Goal: Task Accomplishment & Management: Use online tool/utility

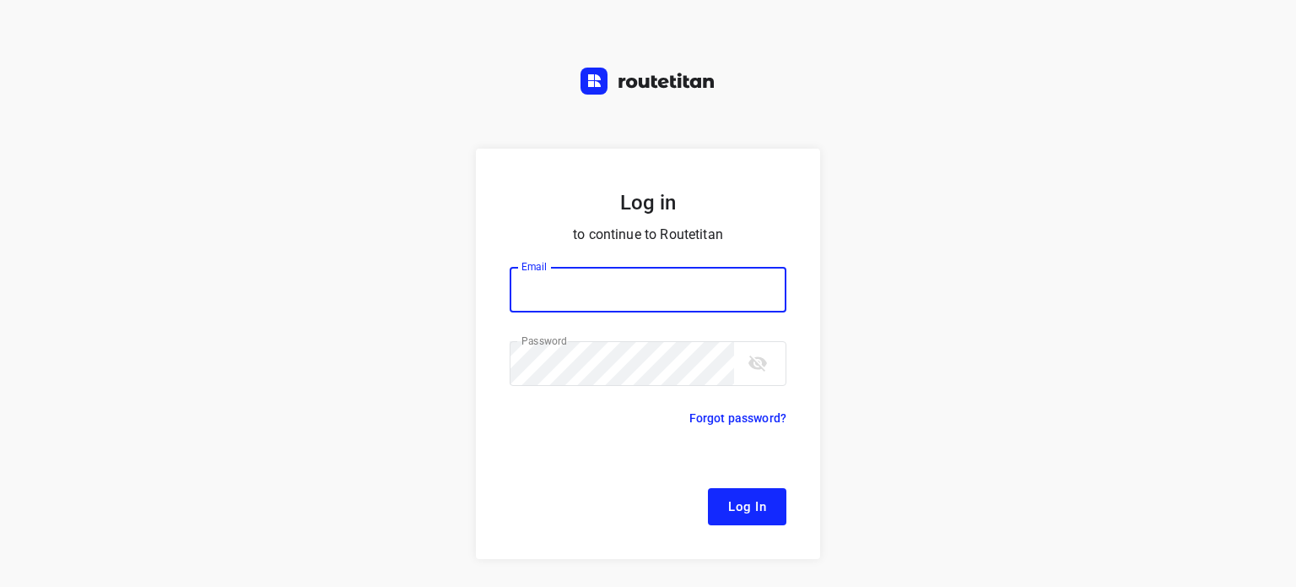
type input "[EMAIL_ADDRESS][DOMAIN_NAME]"
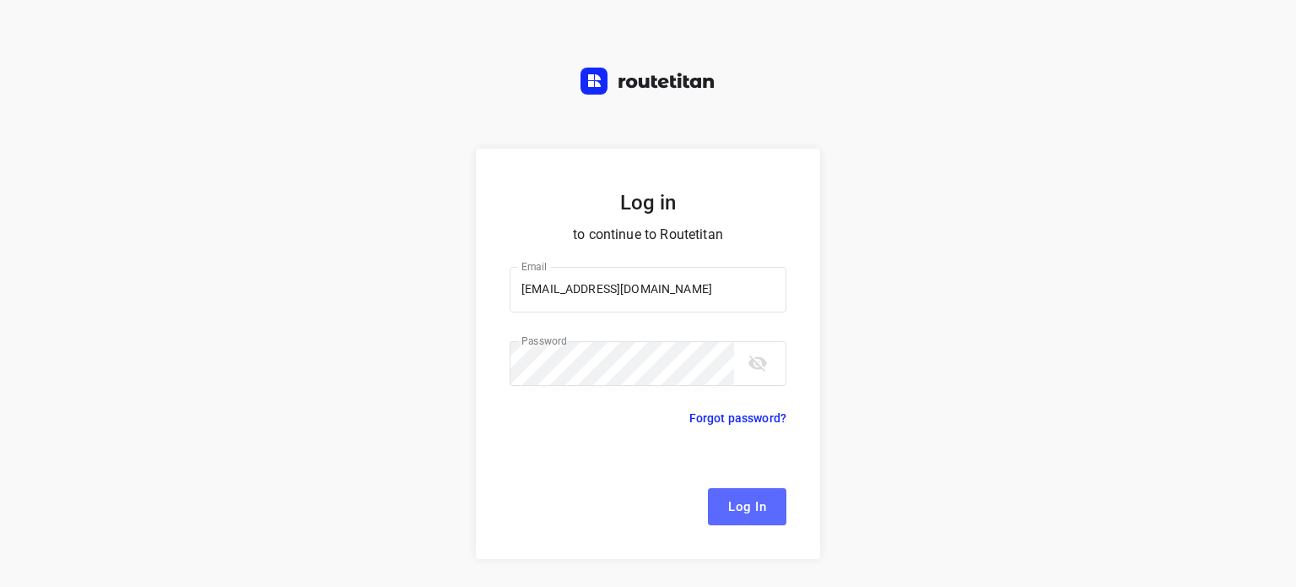
click at [750, 505] on span "Log In" at bounding box center [747, 506] width 38 height 22
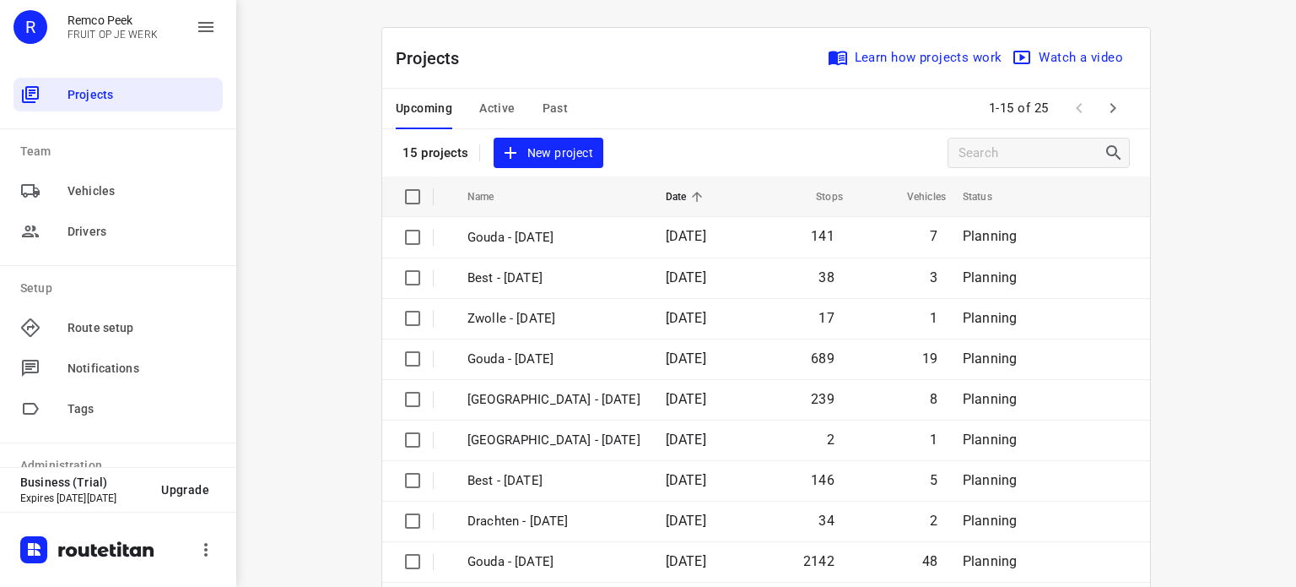
click at [501, 106] on span "Active" at bounding box center [496, 108] width 35 height 21
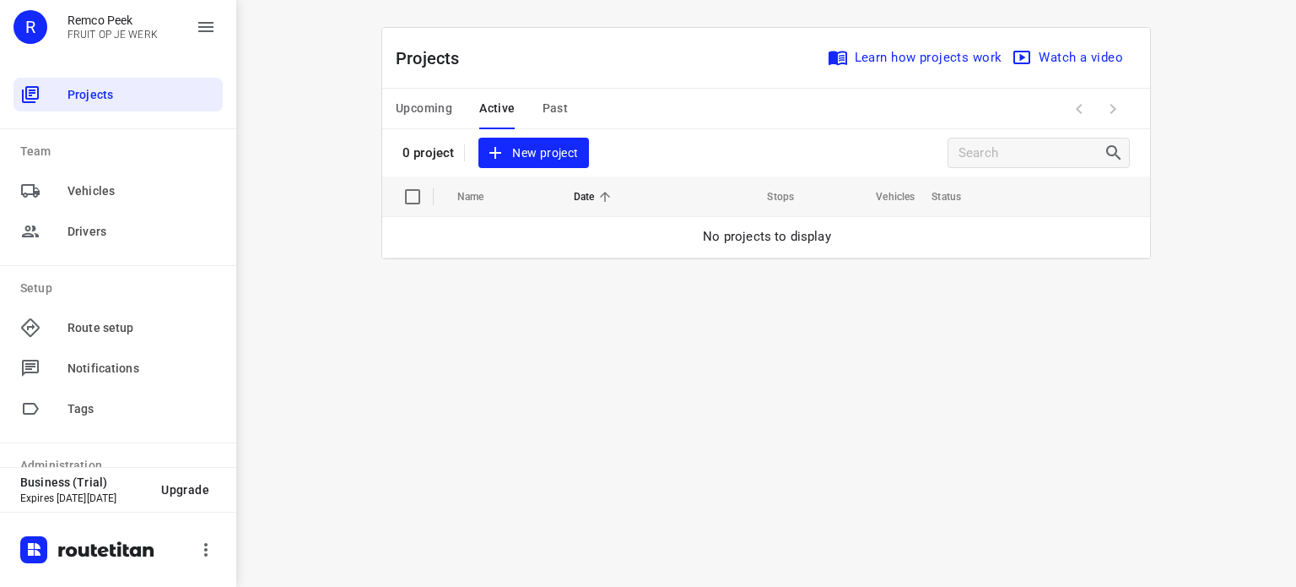
click at [453, 107] on div "Upcoming Active Past" at bounding box center [495, 109] width 199 height 41
click at [439, 110] on span "Upcoming" at bounding box center [424, 108] width 57 height 21
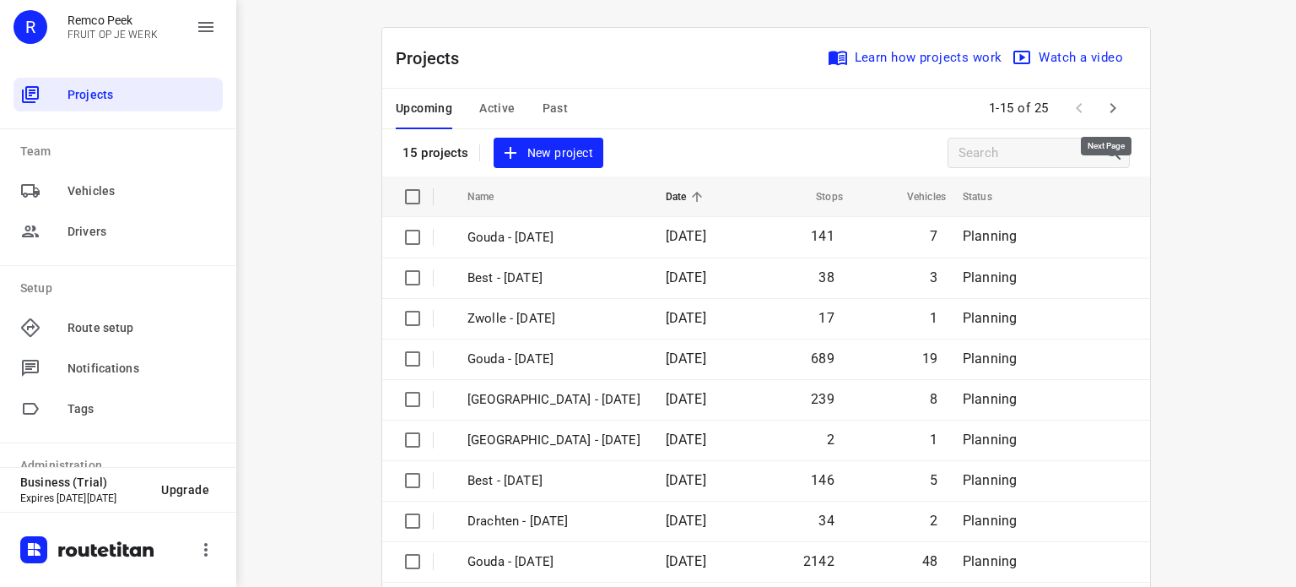
click at [1120, 117] on button "button" at bounding box center [1113, 108] width 34 height 34
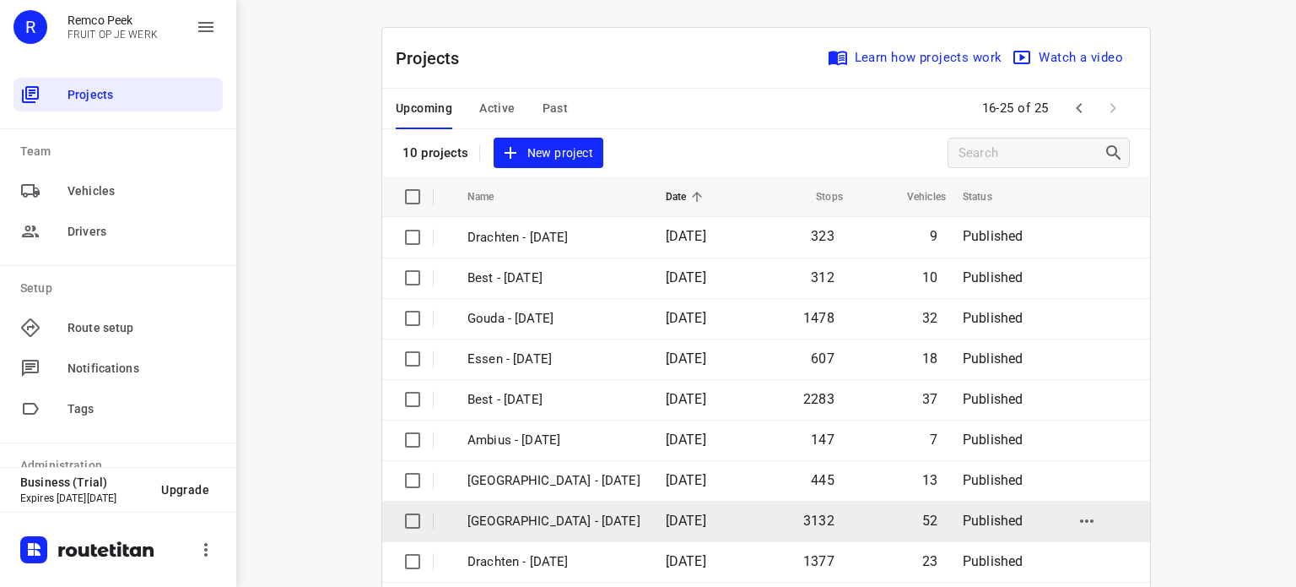
click at [518, 522] on p "[GEOGRAPHIC_DATA] - [DATE]" at bounding box center [554, 520] width 173 height 19
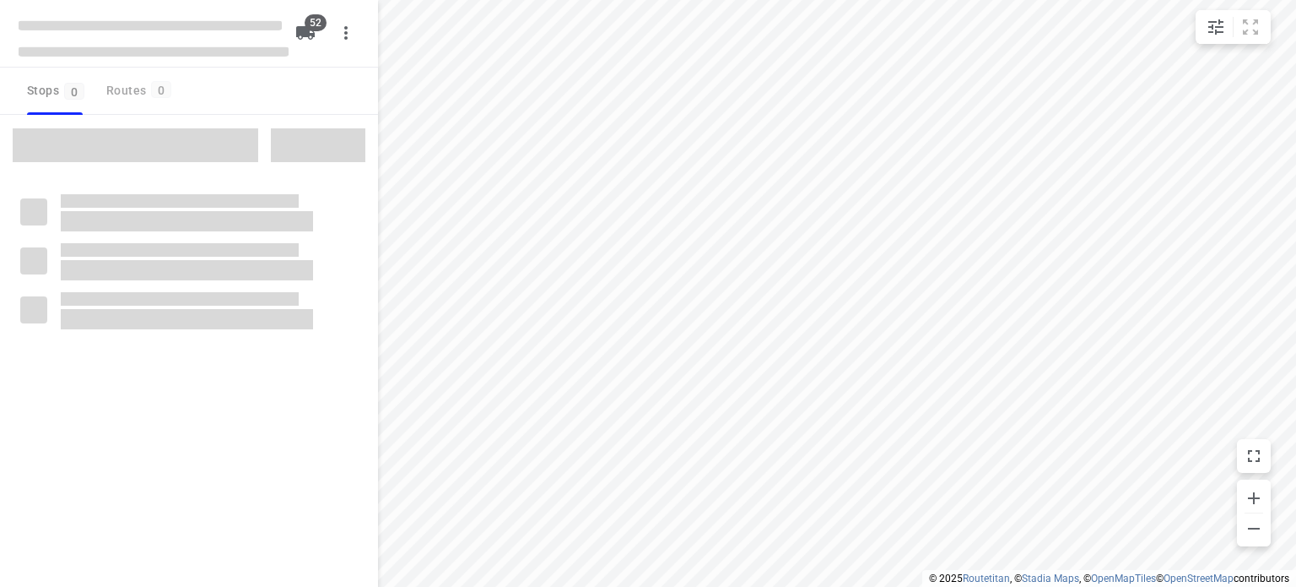
checkbox input "true"
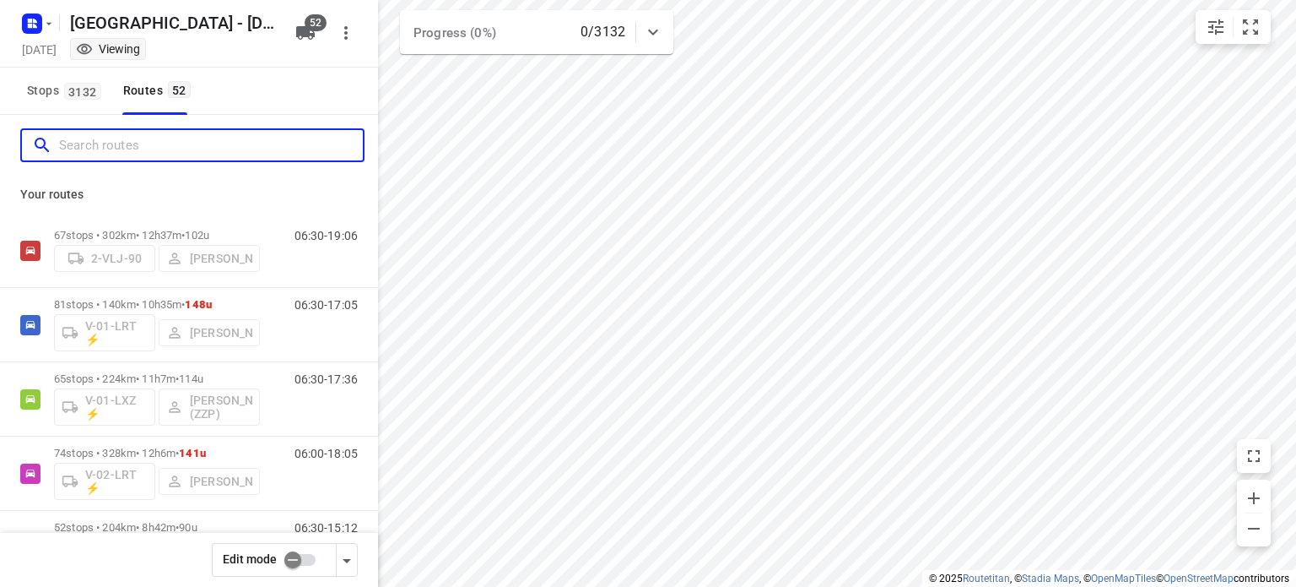
click at [155, 137] on input "Search routes" at bounding box center [211, 146] width 304 height 26
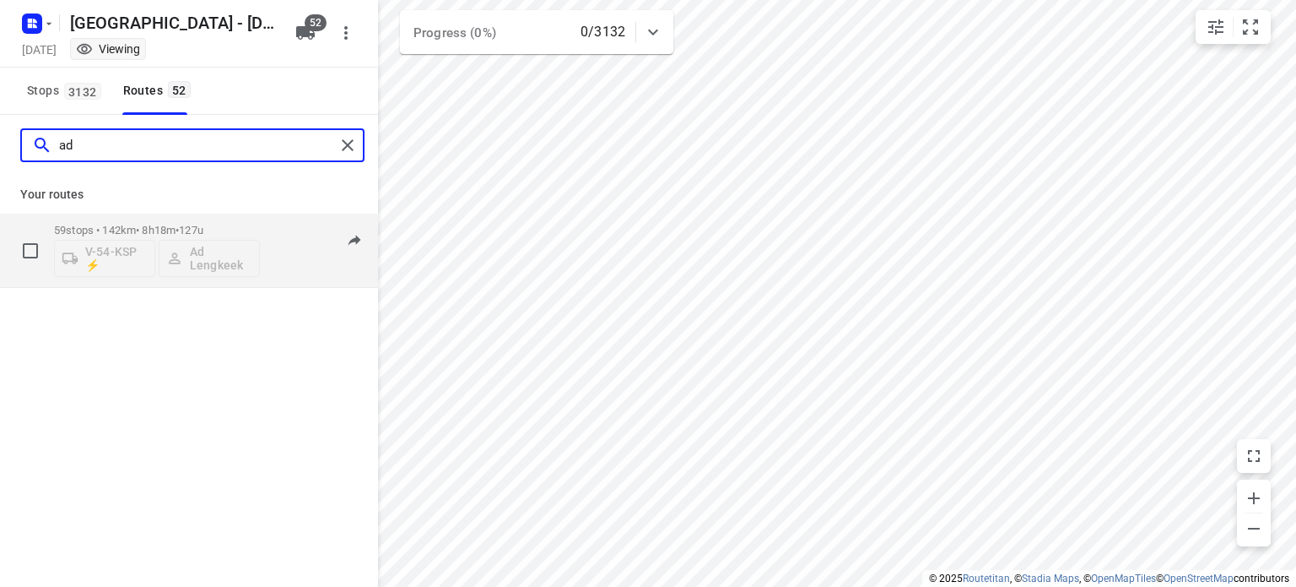
type input "ad"
click at [138, 219] on div "59 stops • 142km • 8h18m • 127u V-54-KSP ⚡ Ad Lengkeek" at bounding box center [157, 250] width 206 height 70
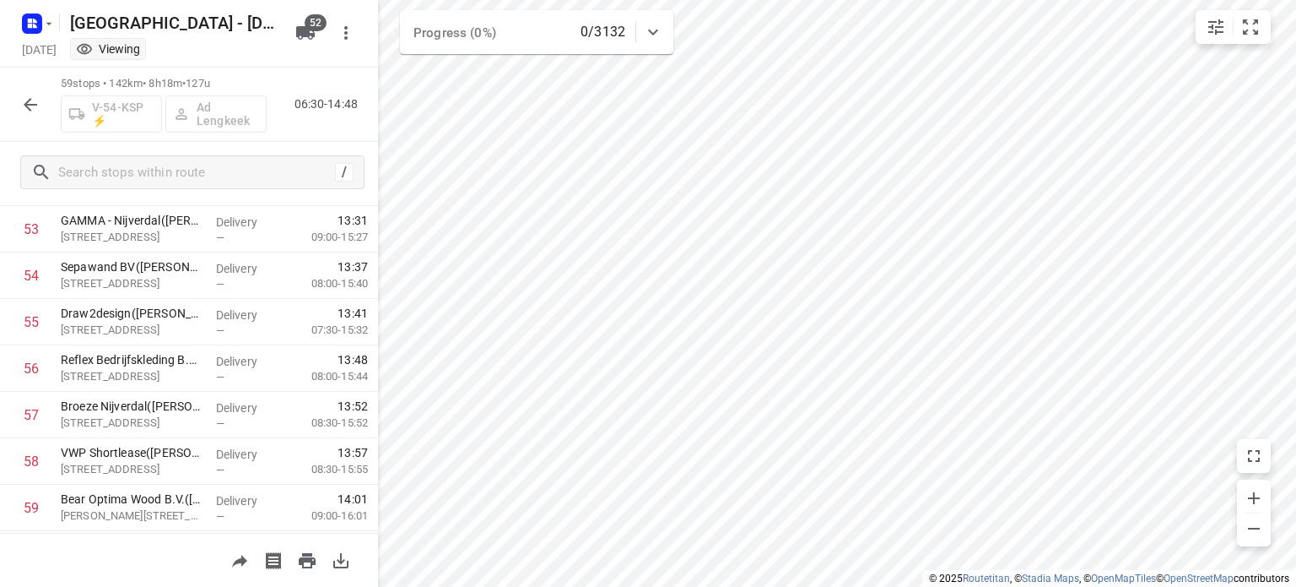
scroll to position [2539, 0]
click at [35, 99] on icon "button" at bounding box center [30, 105] width 20 height 20
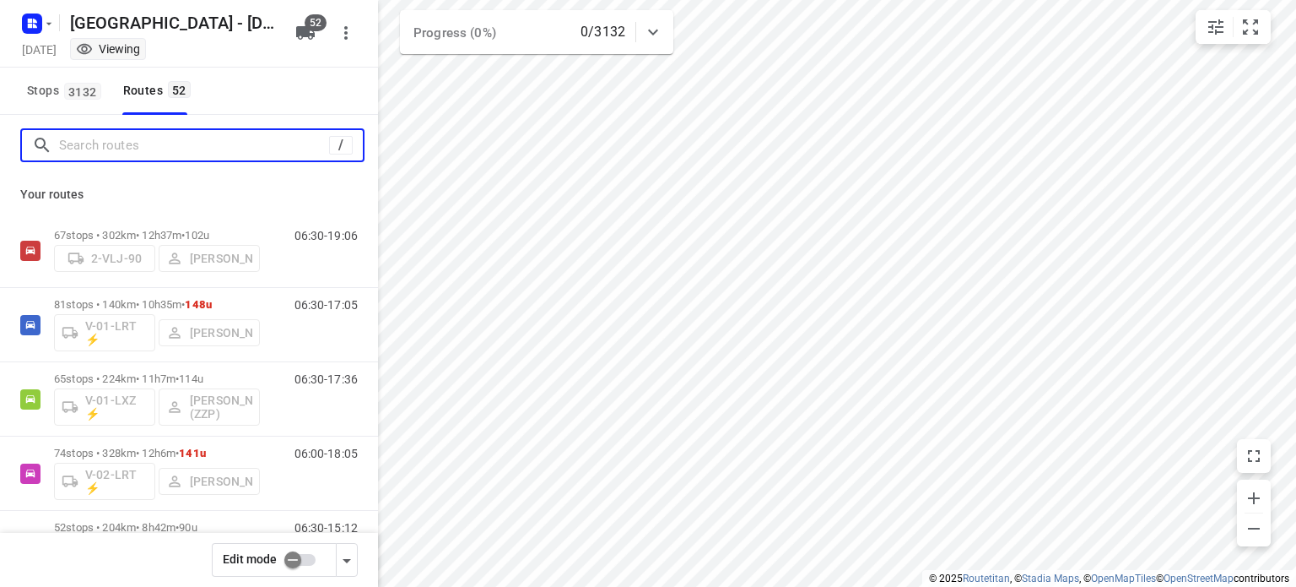
click at [136, 144] on input "Search routes" at bounding box center [194, 146] width 270 height 26
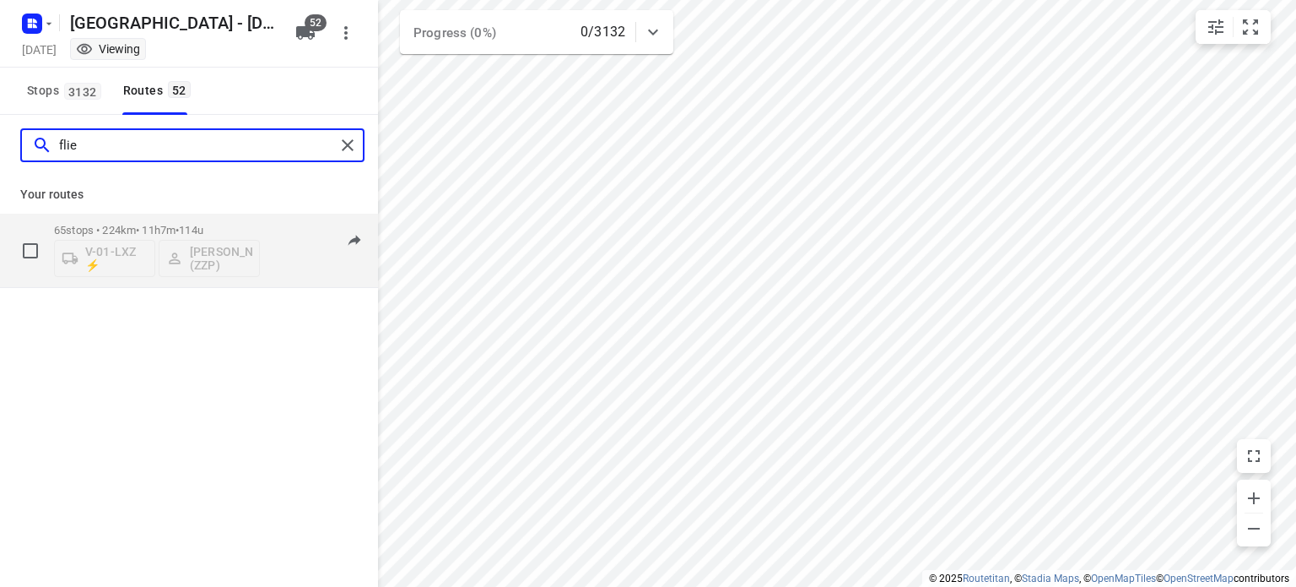
type input "flie"
click at [196, 217] on div "65 stops • 224km • 11h7m • 114u V-01-LXZ ⚡ [PERSON_NAME] (ZZP)" at bounding box center [157, 250] width 206 height 70
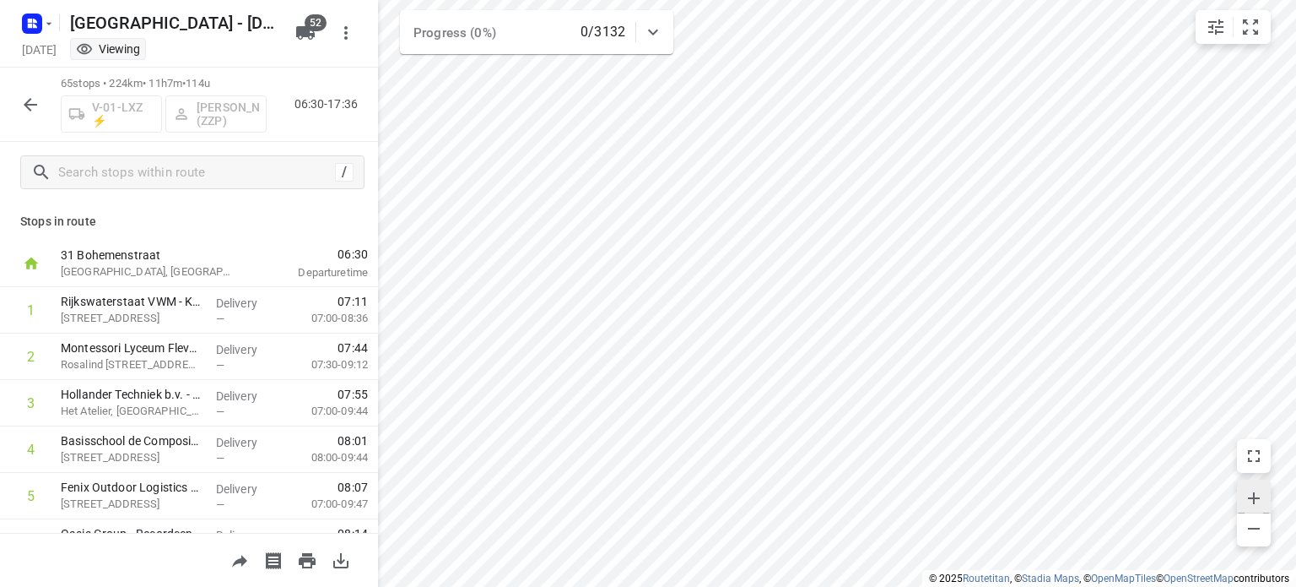
click at [1261, 492] on icon "button" at bounding box center [1254, 498] width 20 height 20
click at [30, 111] on icon "button" at bounding box center [30, 105] width 20 height 20
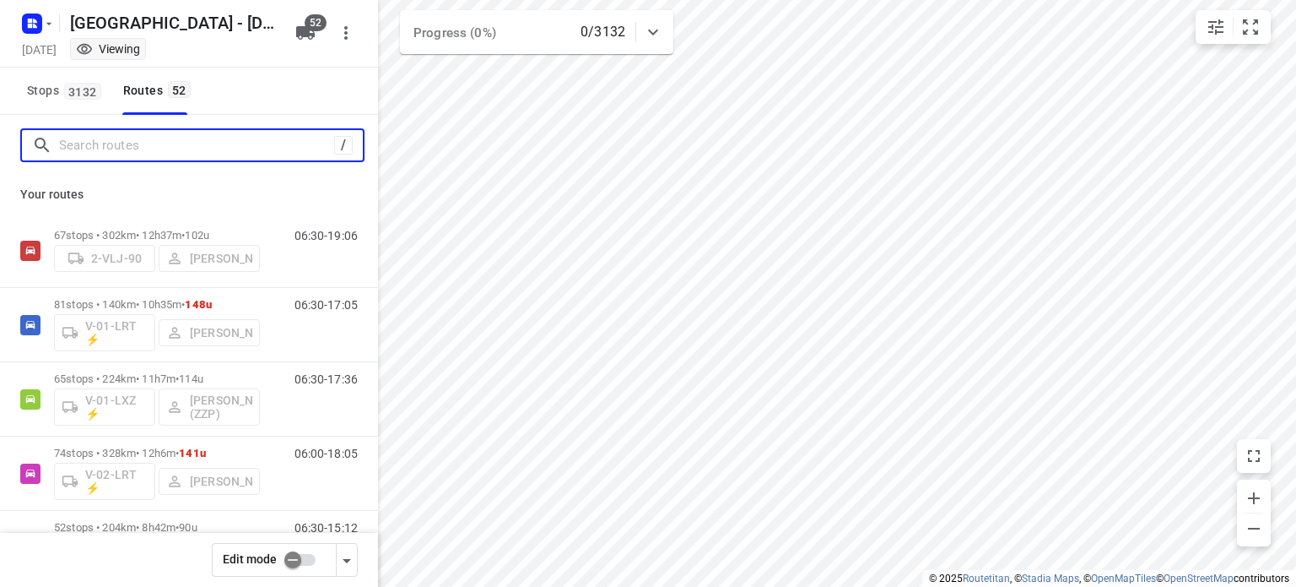
click at [235, 144] on input "Search routes" at bounding box center [196, 146] width 275 height 26
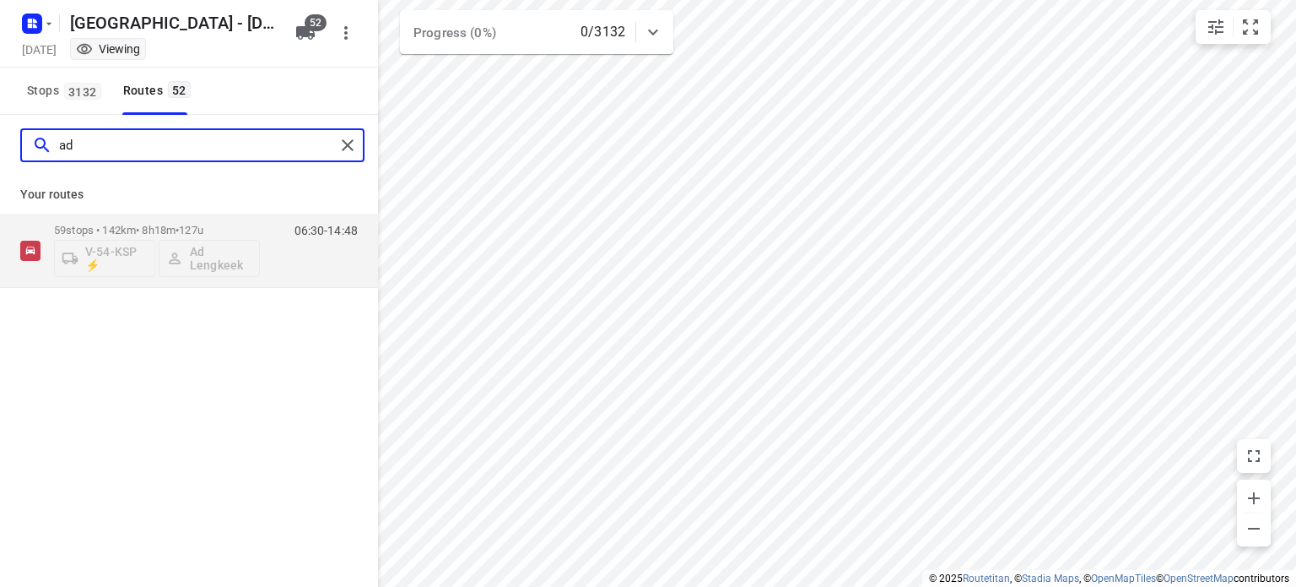
type input "ad"
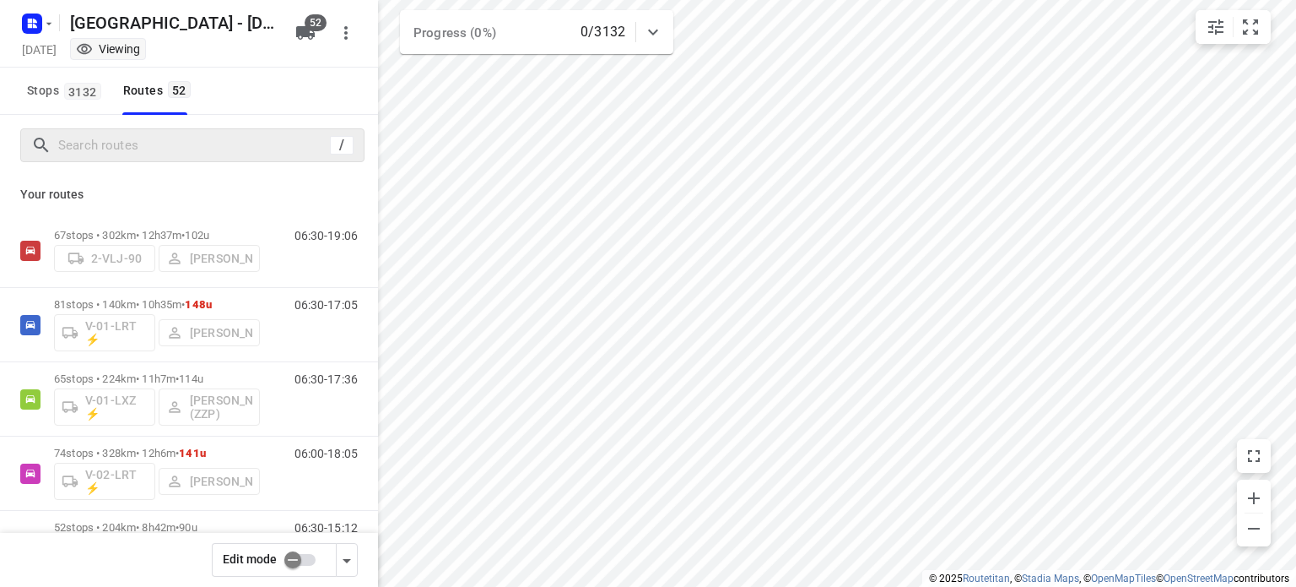
click at [344, 143] on div "/" at bounding box center [342, 145] width 24 height 19
click at [311, 560] on input "checkbox" at bounding box center [293, 560] width 96 height 32
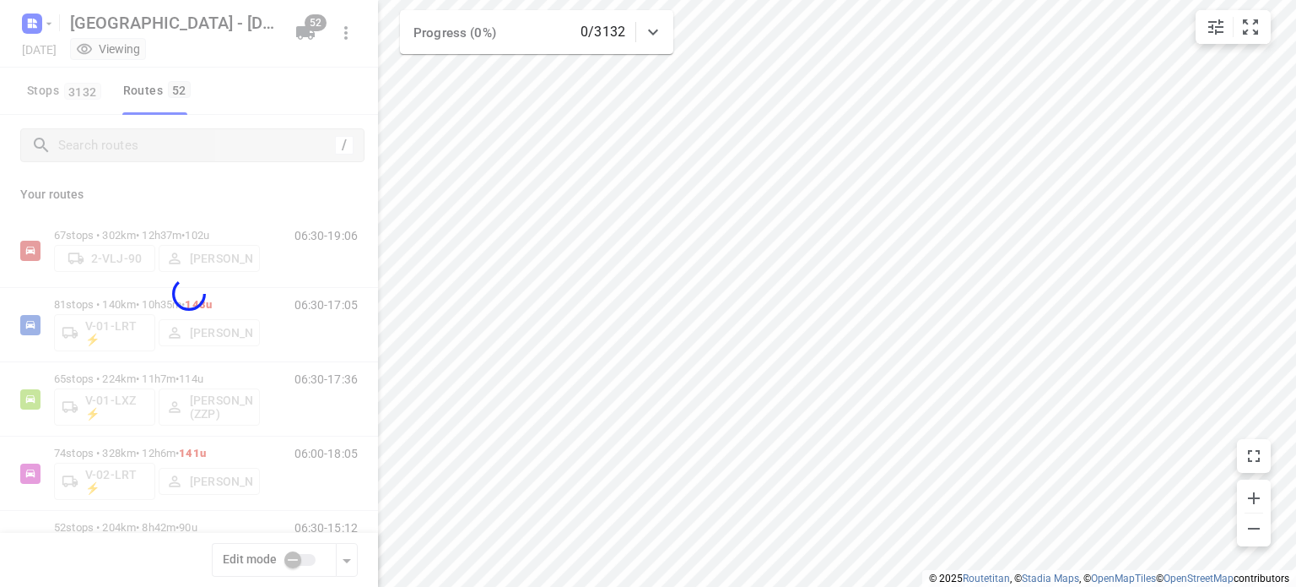
checkbox input "true"
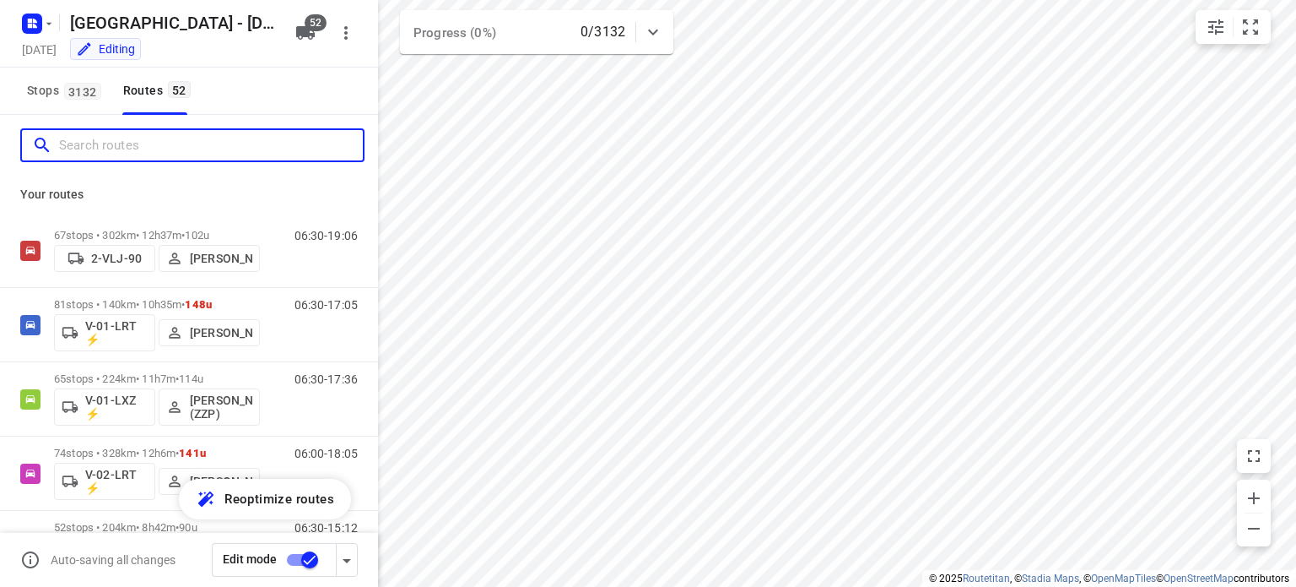
click at [176, 142] on input "Search routes" at bounding box center [211, 146] width 304 height 26
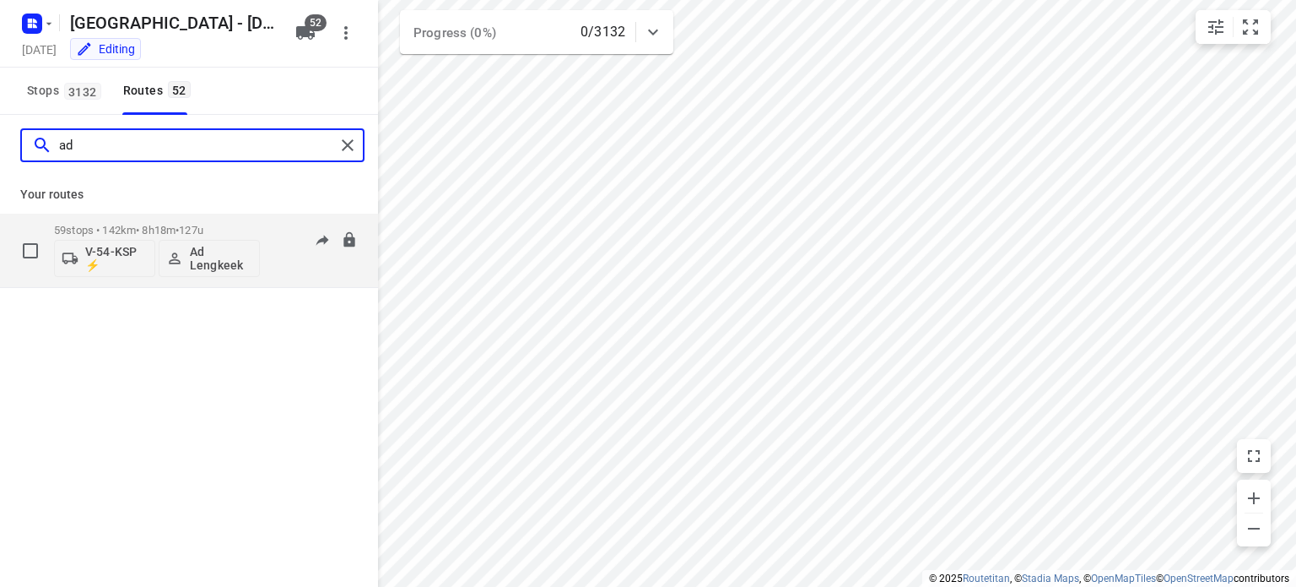
type input "ad"
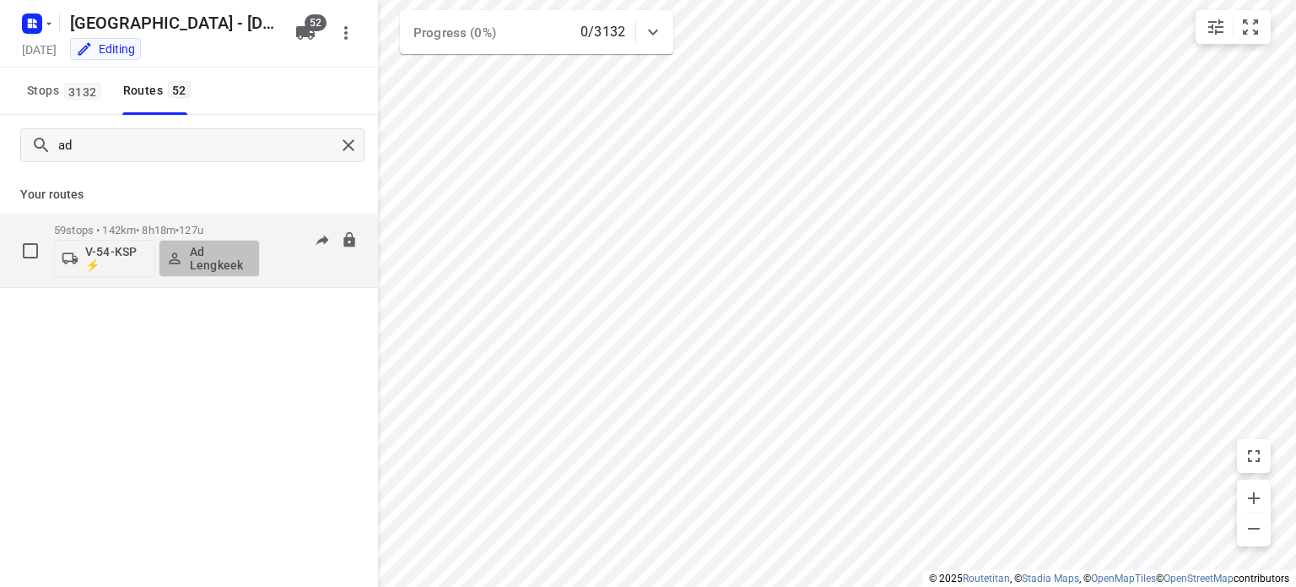
click at [219, 264] on p "Ad Lengkeek" at bounding box center [221, 258] width 62 height 27
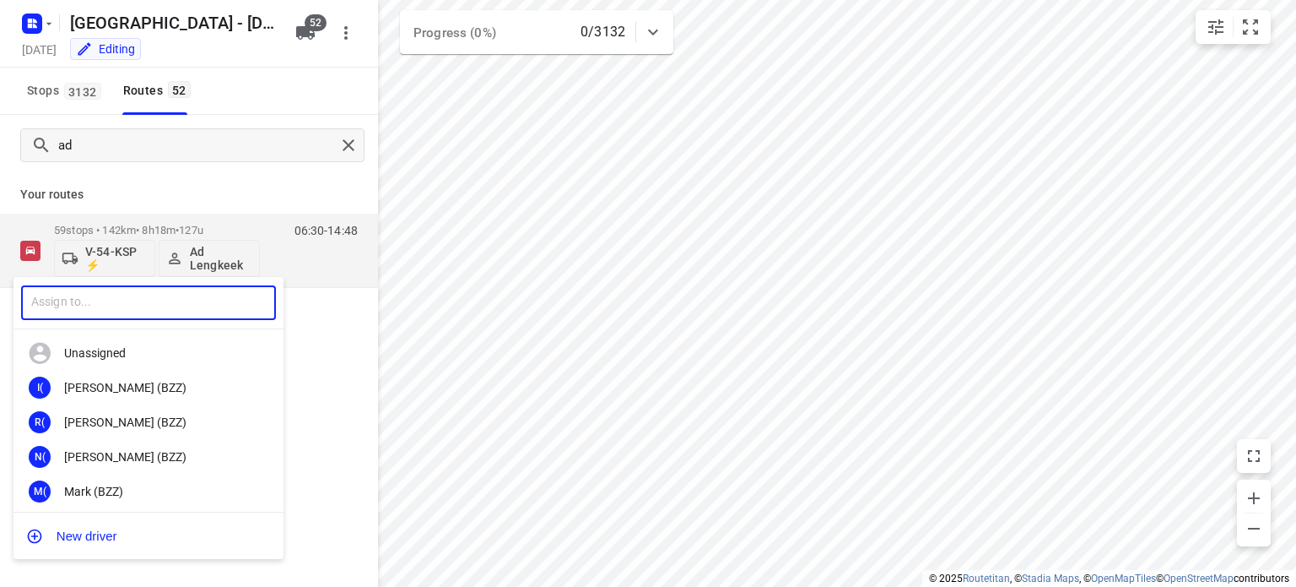
click at [189, 304] on input "text" at bounding box center [148, 302] width 255 height 35
type input "jelle"
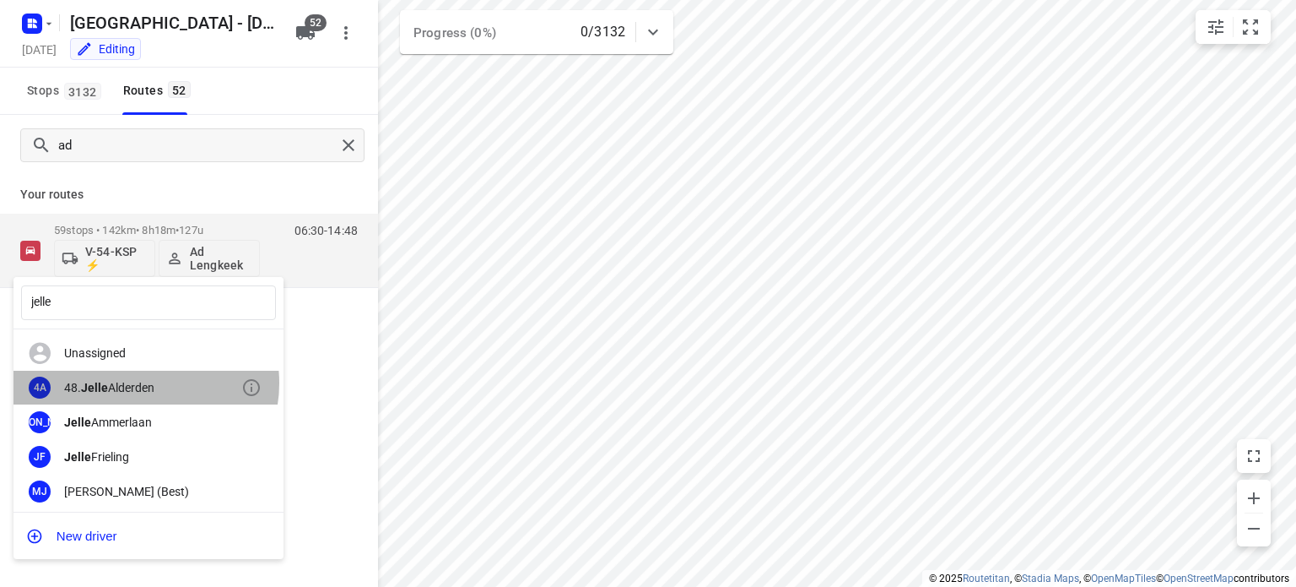
click at [145, 382] on div "48. [PERSON_NAME]" at bounding box center [152, 388] width 177 height 14
